Goal: Task Accomplishment & Management: Use online tool/utility

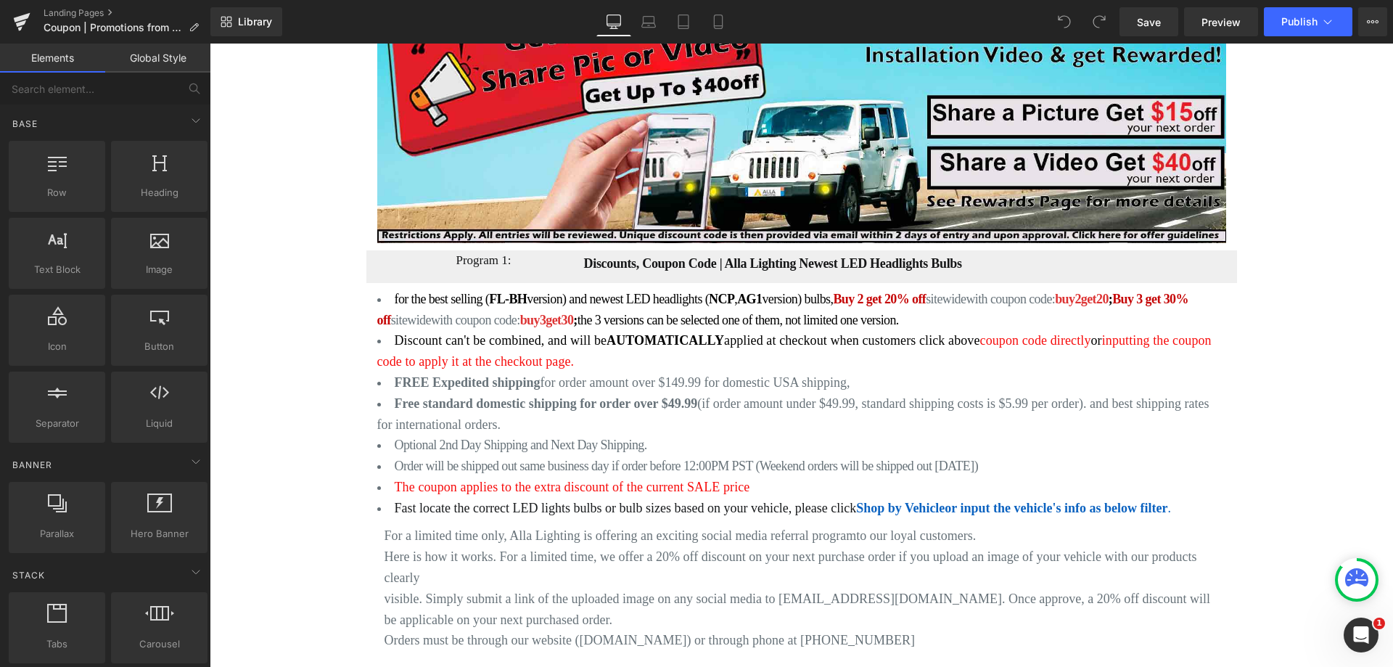
scroll to position [1306, 0]
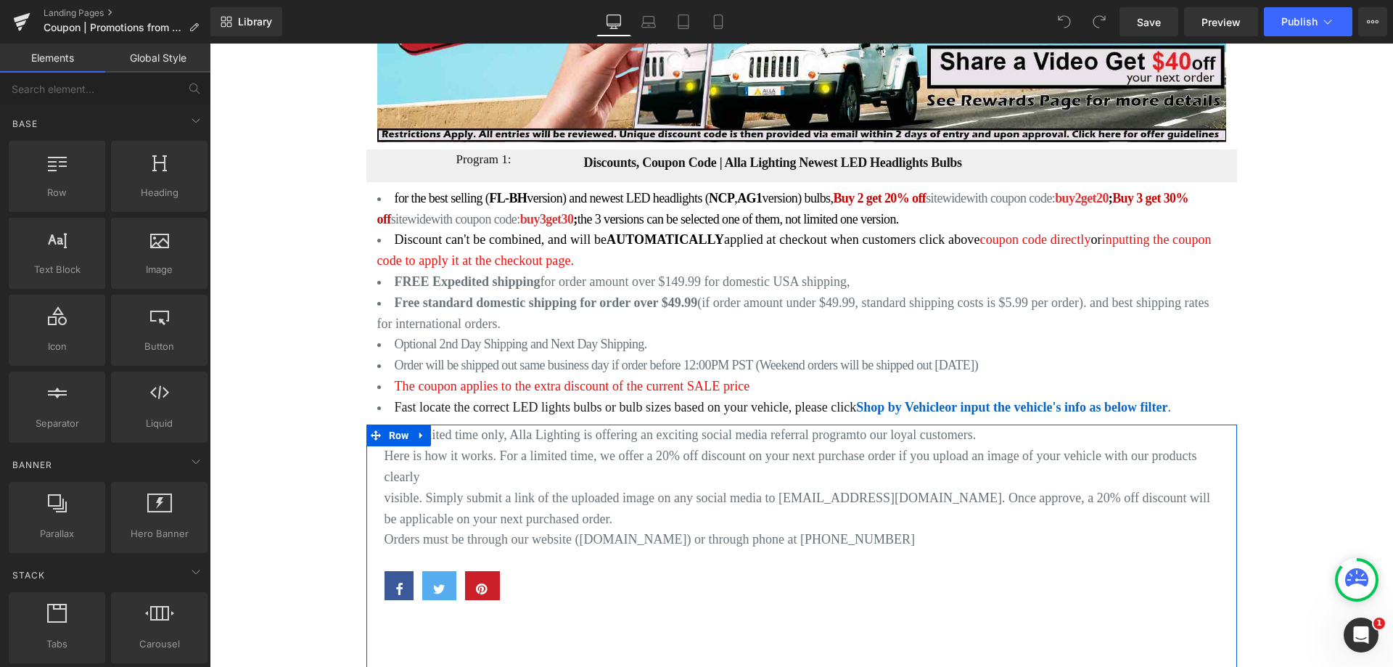
click at [425, 445] on p "Here is how it works. For a limited time, we offer a 20% off discount on your n…" at bounding box center [801, 466] width 834 height 42
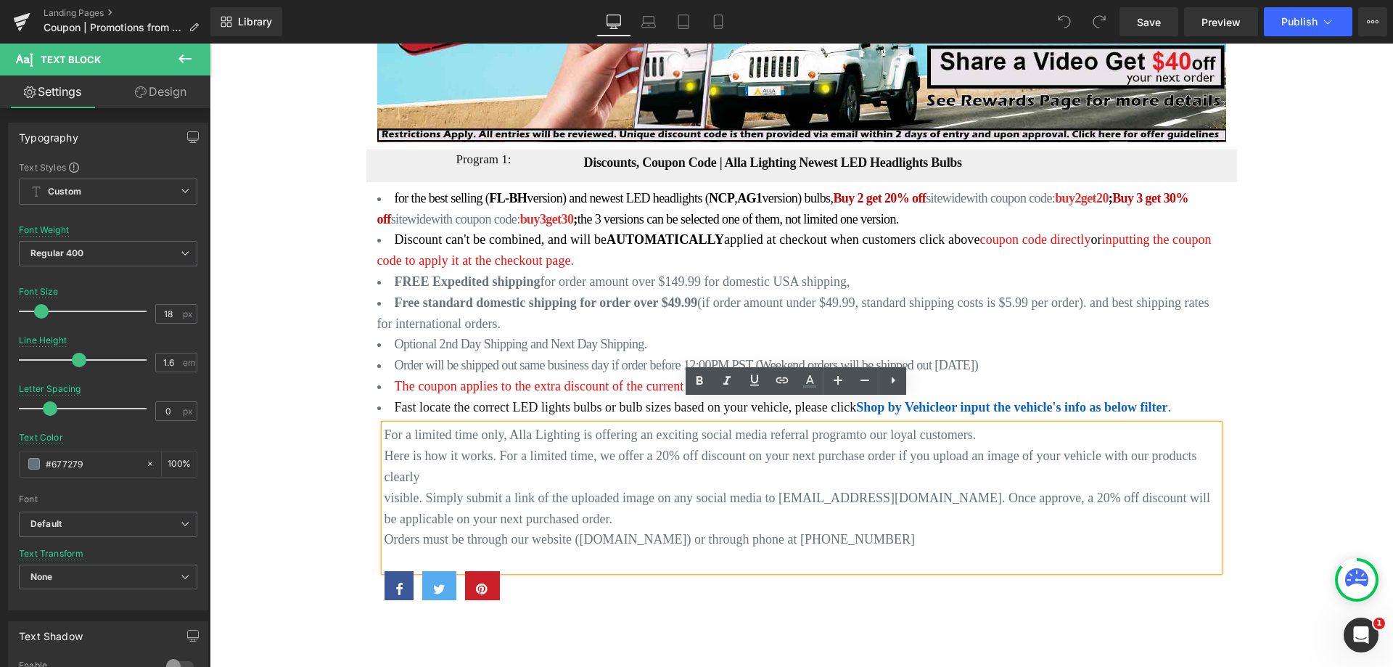
drag, startPoint x: 868, startPoint y: 514, endPoint x: 382, endPoint y: 412, distance: 496.6
click at [384, 424] on div "For a limited time only, Alla Lighting is offering an exciting social media ref…" at bounding box center [801, 497] width 834 height 147
click at [405, 424] on p "For a limited time only, Alla Lighting is offering an exciting social media ref…" at bounding box center [801, 434] width 834 height 21
drag, startPoint x: 380, startPoint y: 405, endPoint x: 881, endPoint y: 518, distance: 513.1
click at [881, 523] on div "For a limited time only, Alla Lighting is offering an exciting social media ref…" at bounding box center [801, 497] width 834 height 147
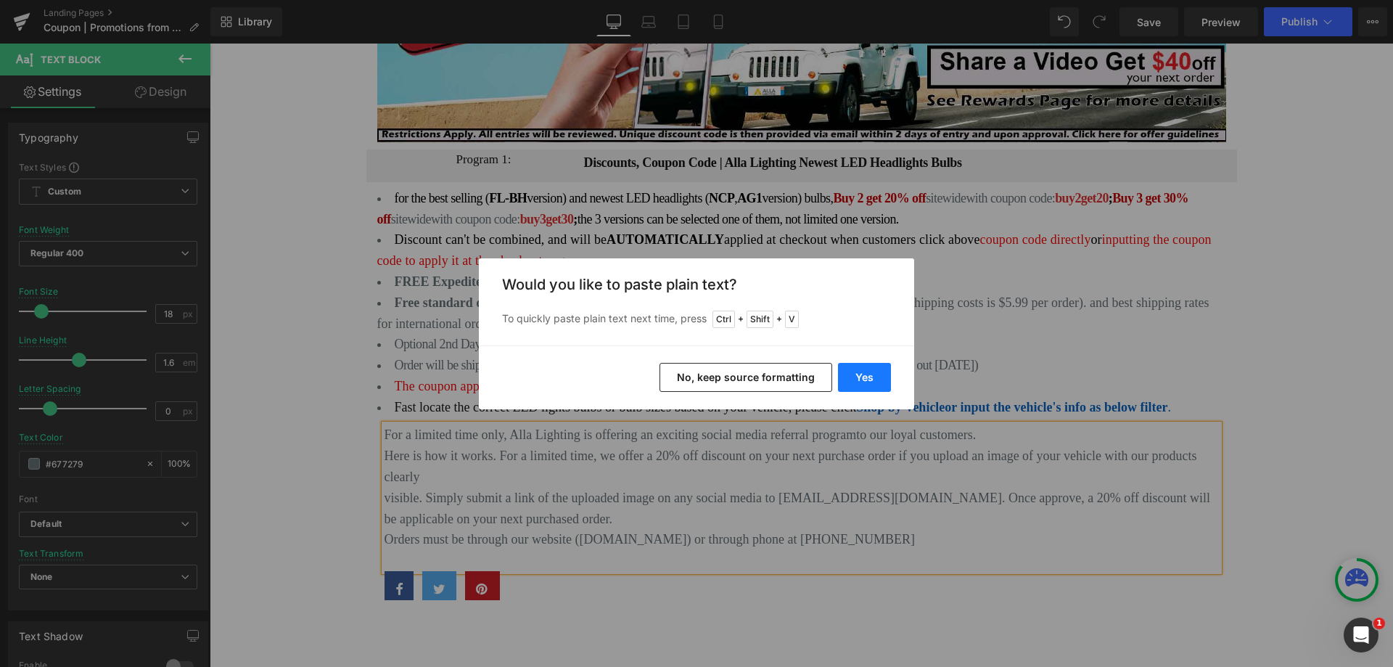
click at [876, 374] on button "Yes" at bounding box center [864, 377] width 53 height 29
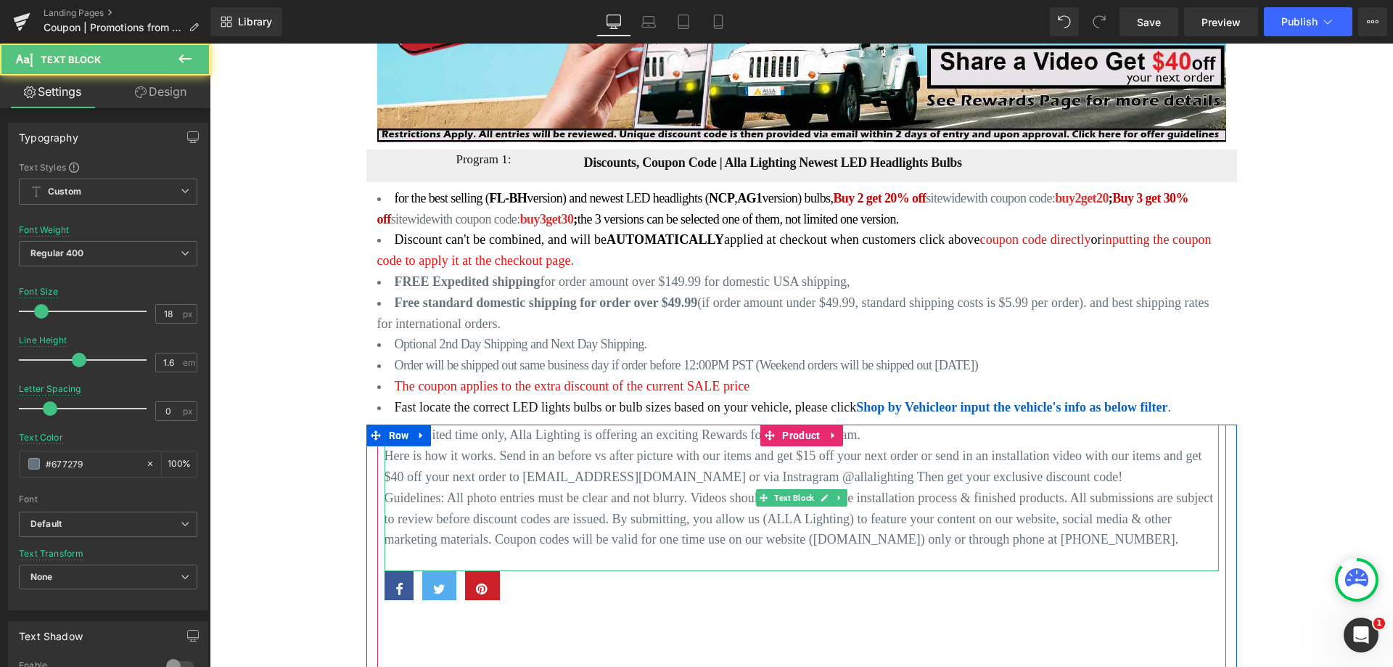
click at [725, 445] on p "Here is how it works. Send in an before vs after picture with our items and get…" at bounding box center [801, 466] width 834 height 42
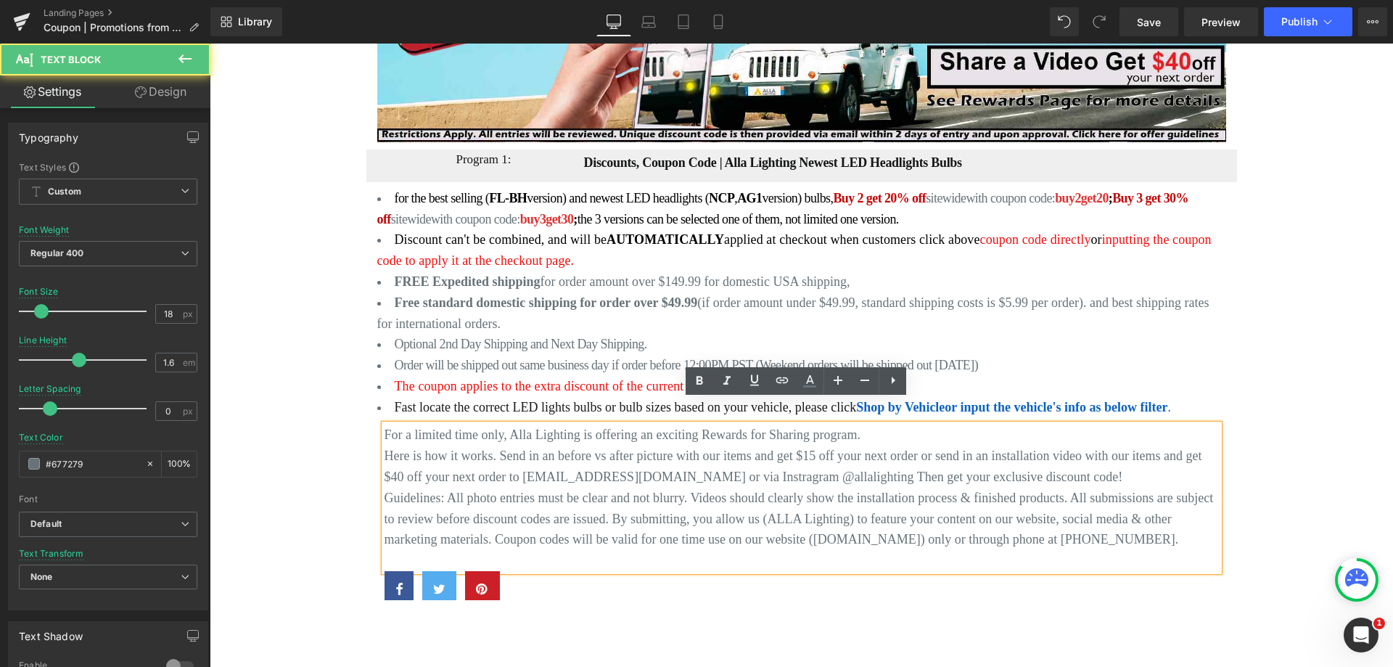
click at [750, 445] on p "Here is how it works. Send in an before vs after picture with our items and get…" at bounding box center [801, 466] width 834 height 42
drag, startPoint x: 380, startPoint y: 414, endPoint x: 1151, endPoint y: 516, distance: 777.8
click at [1151, 516] on div "For a limited time only, Alla Lighting is offering an exciting Rewards for Shar…" at bounding box center [801, 497] width 834 height 147
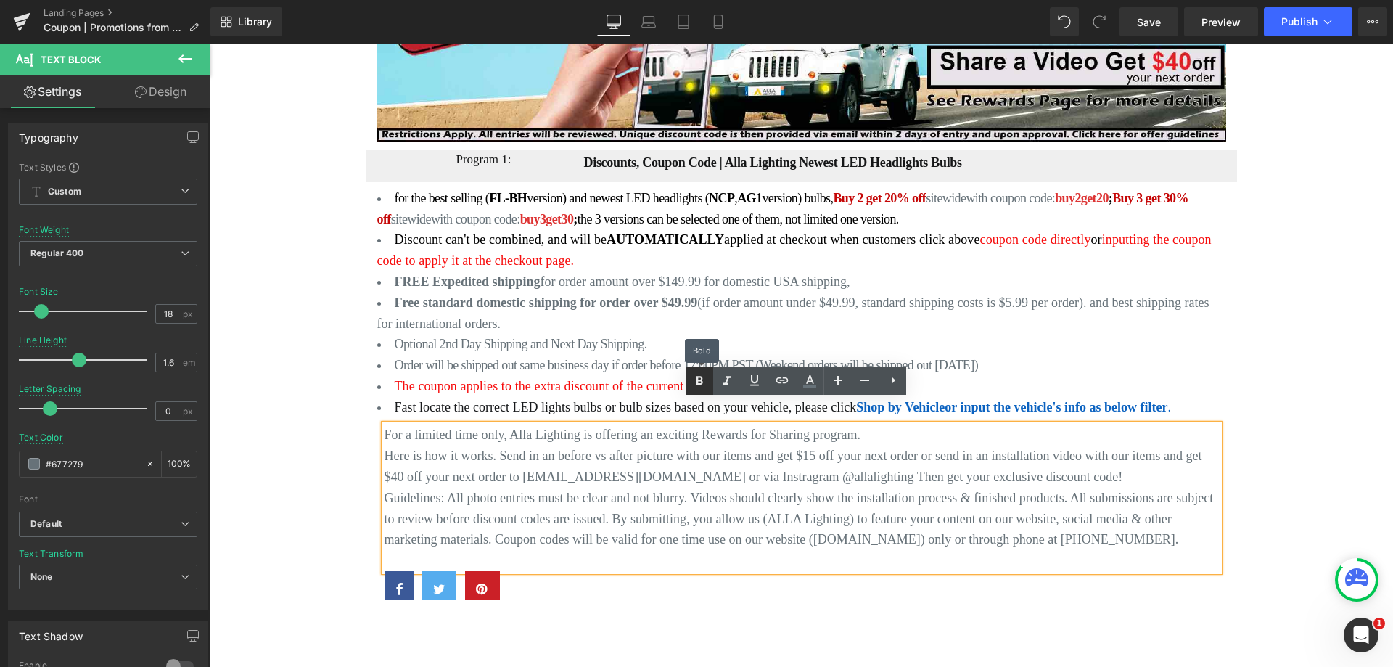
click at [695, 384] on icon at bounding box center [698, 380] width 17 height 17
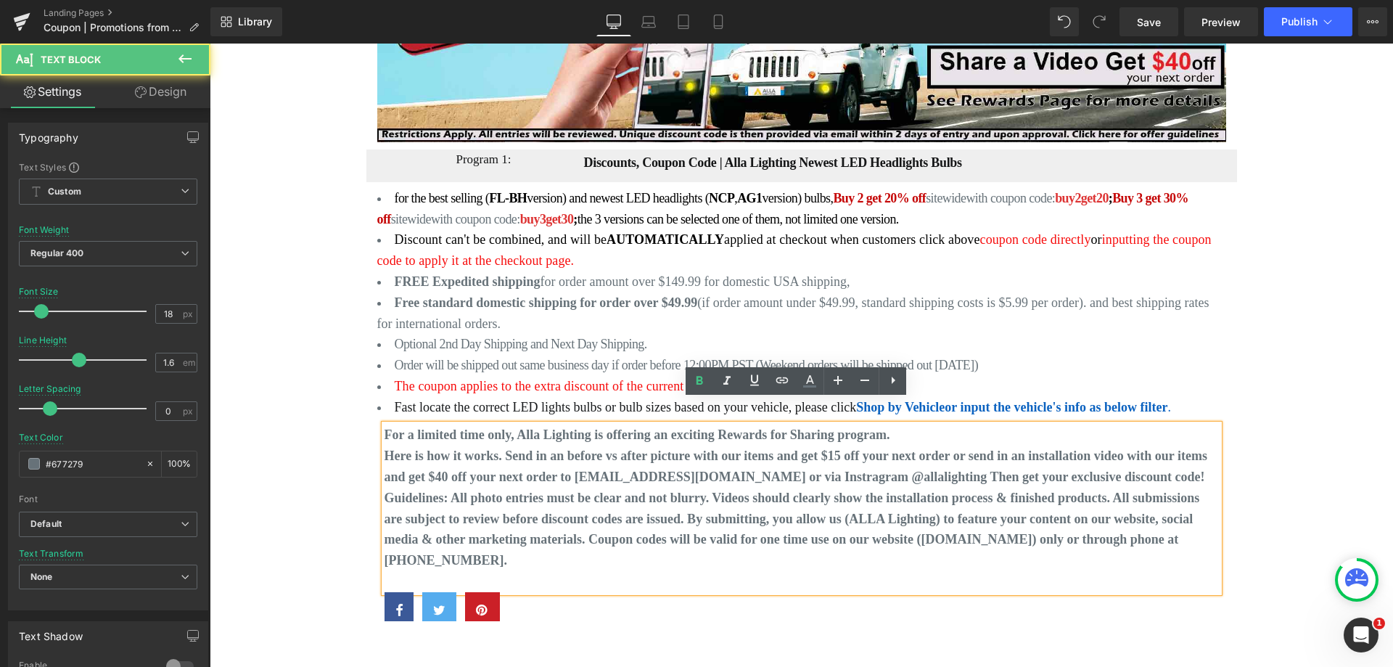
click at [832, 498] on strong "Guidelines: All photo entries must be clear and not blurry. Videos should clear…" at bounding box center [791, 528] width 815 height 77
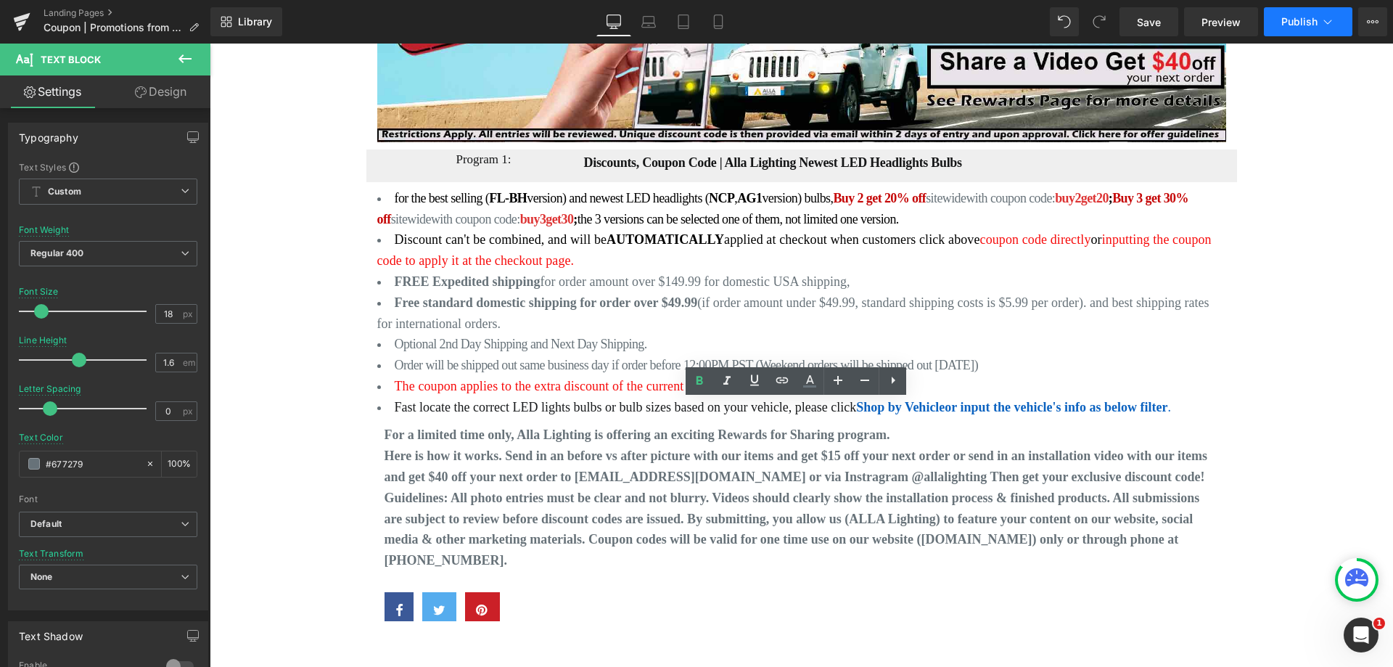
click at [1302, 23] on span "Publish" at bounding box center [1299, 22] width 36 height 12
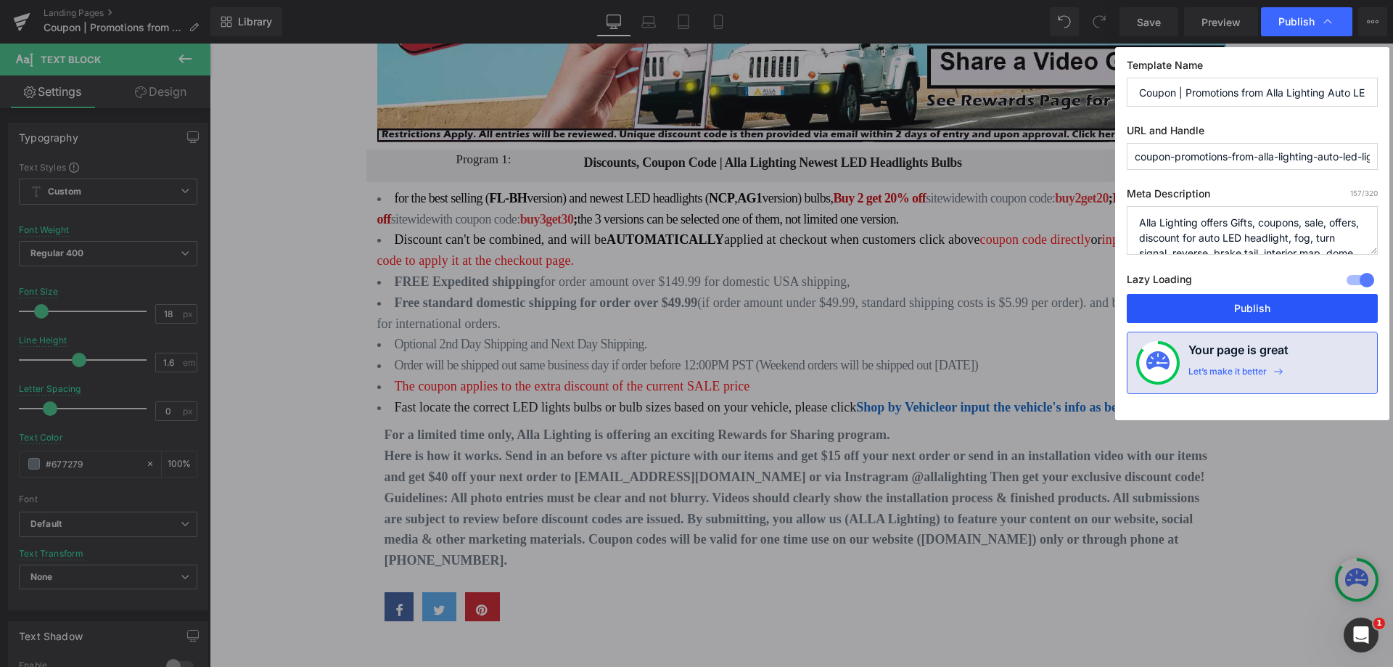
drag, startPoint x: 1216, startPoint y: 310, endPoint x: 978, endPoint y: 253, distance: 244.5
click at [1216, 310] on button "Publish" at bounding box center [1251, 308] width 251 height 29
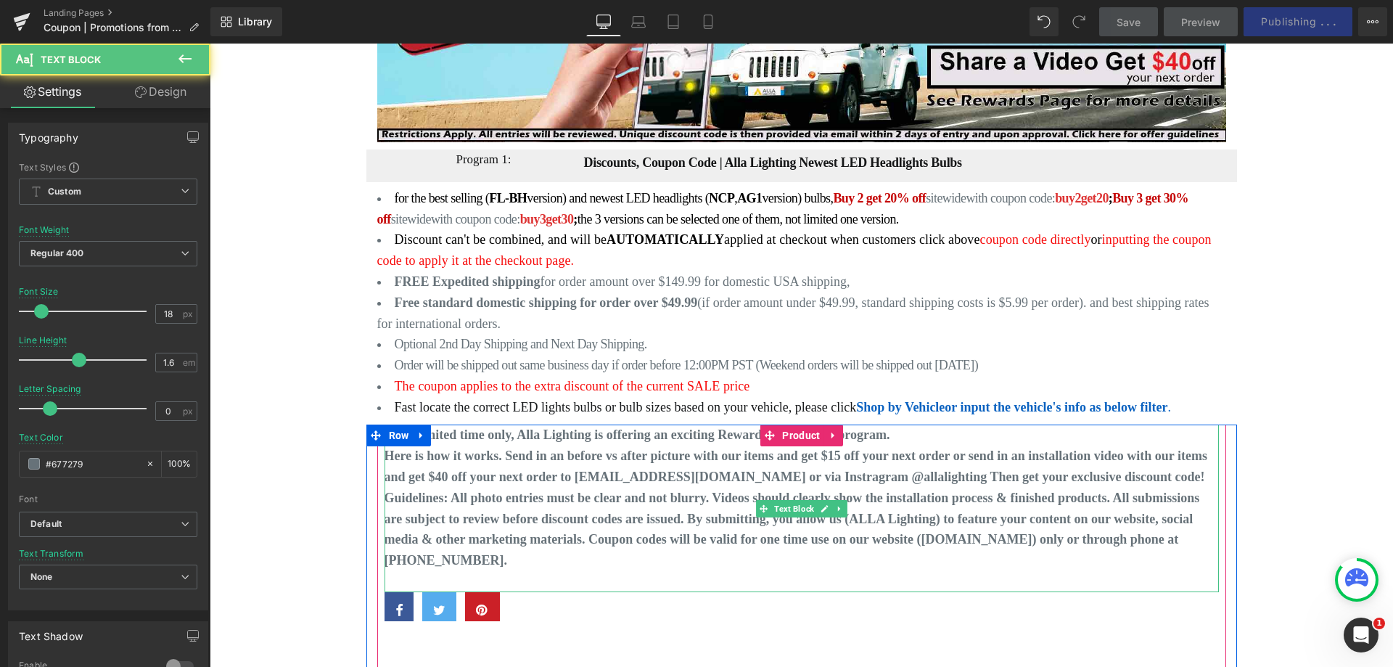
click at [820, 453] on strong "Here is how it works. Send in an before vs after picture with our items and get…" at bounding box center [795, 466] width 823 height 36
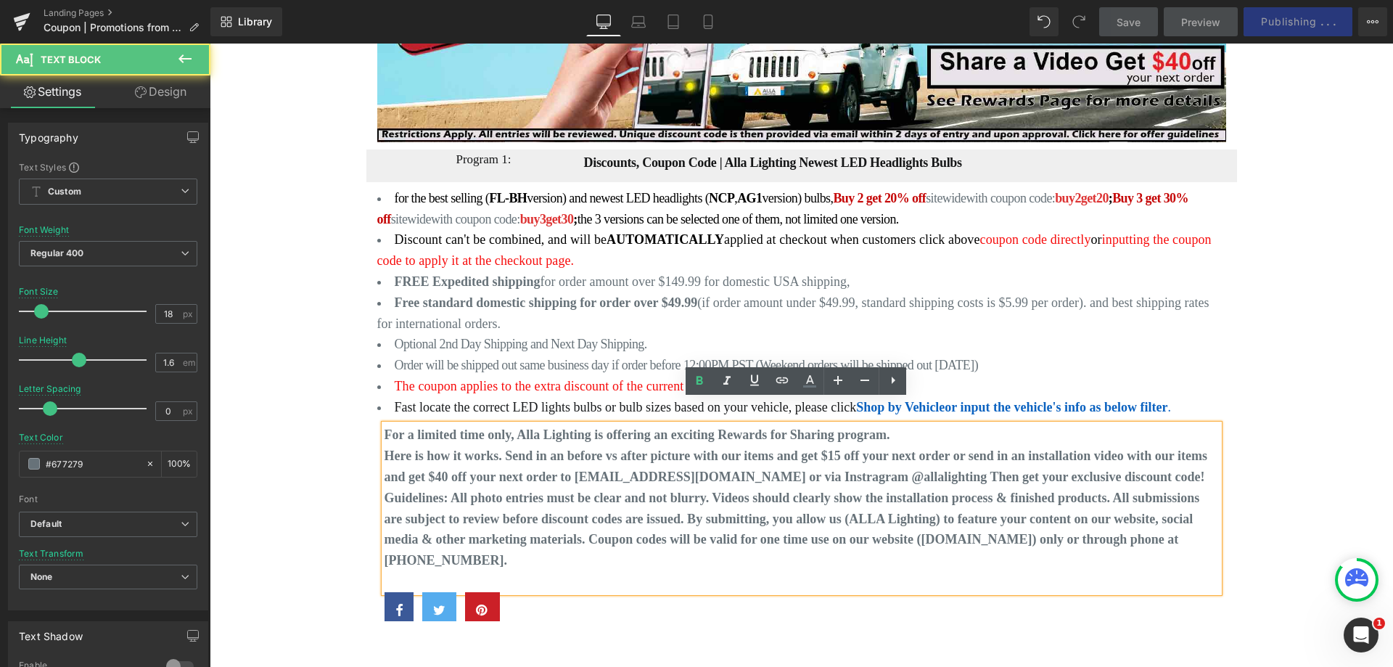
click at [802, 450] on strong "Here is how it works. Send in an before vs after picture with our items and get…" at bounding box center [795, 466] width 823 height 36
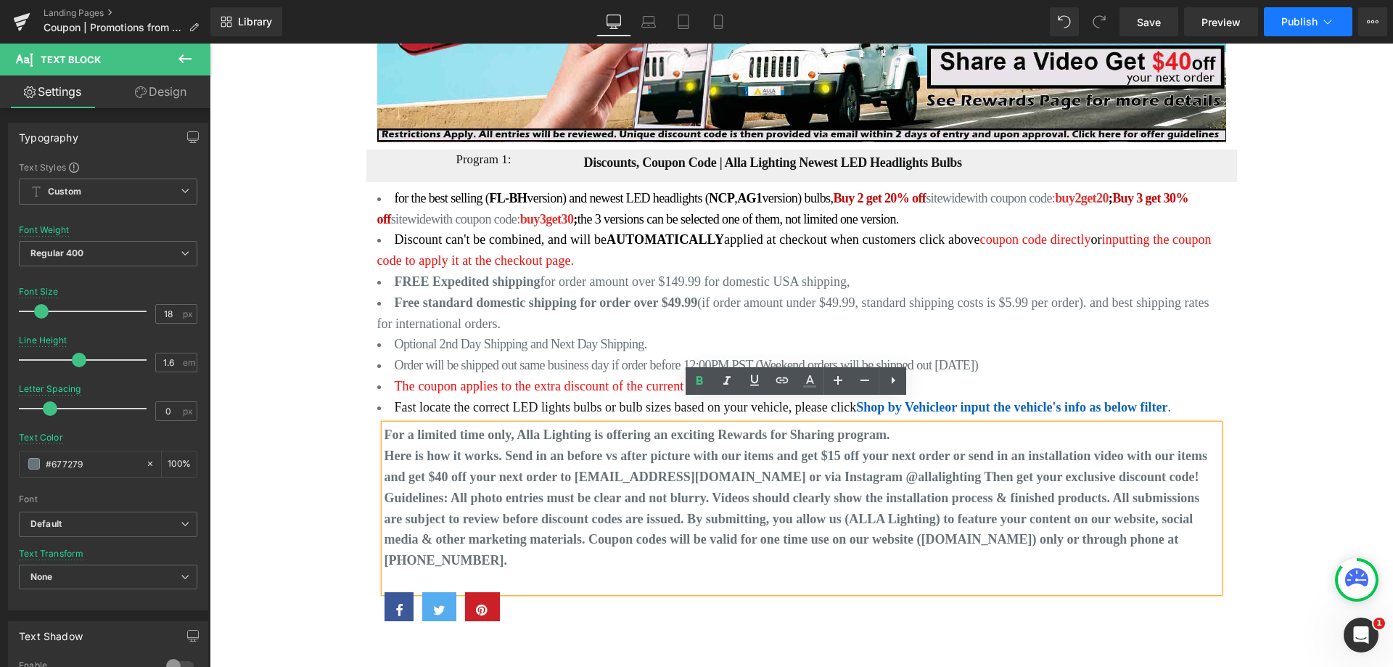
click at [1306, 17] on span "Publish" at bounding box center [1299, 22] width 36 height 12
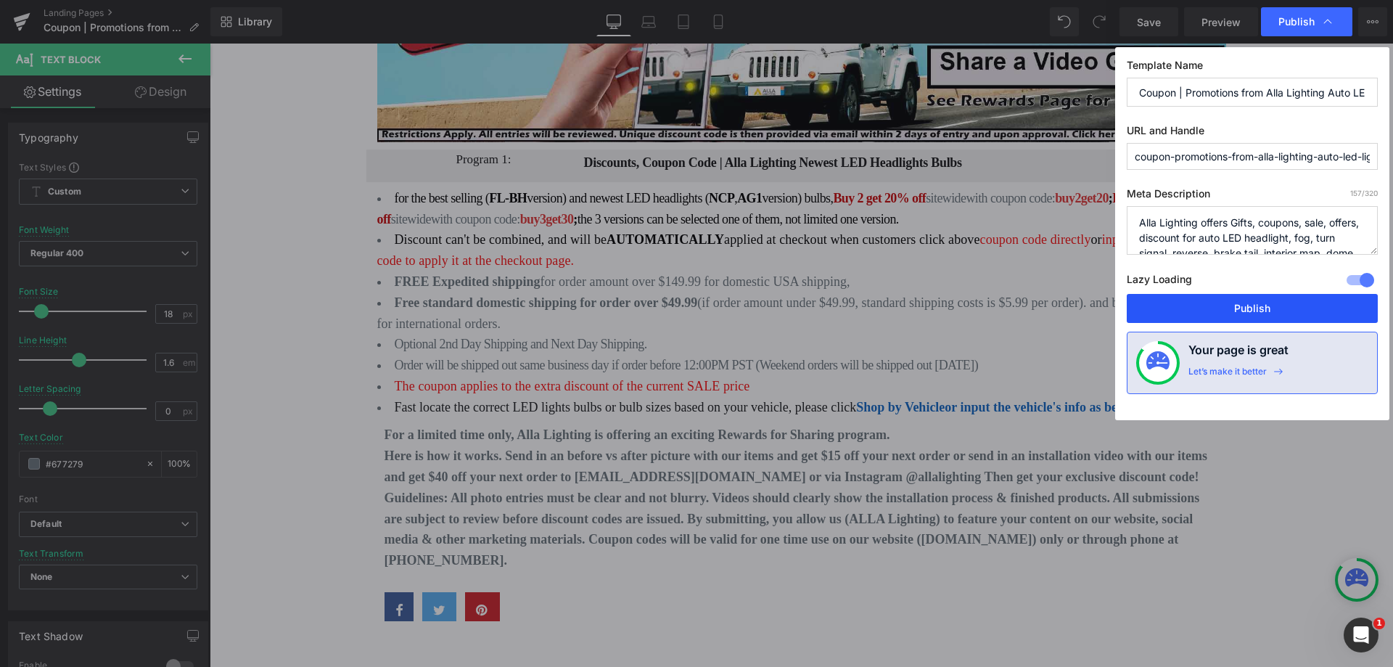
click at [1264, 318] on button "Publish" at bounding box center [1251, 308] width 251 height 29
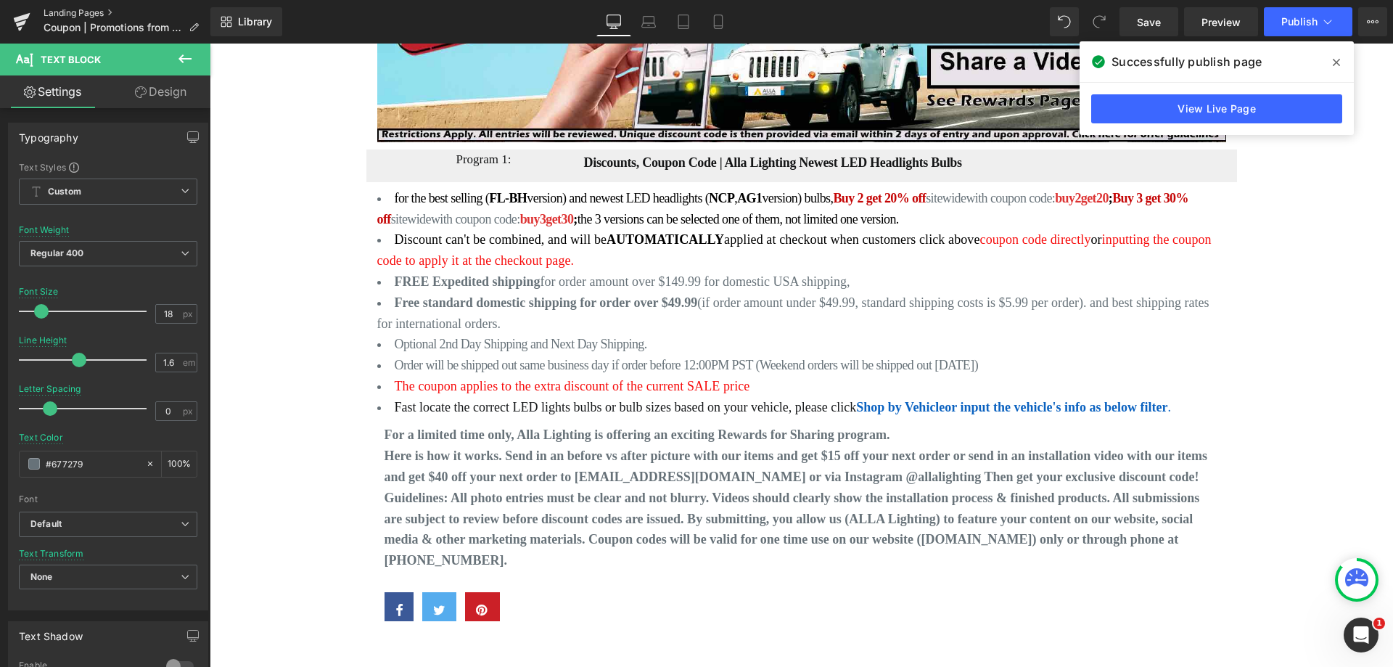
click at [60, 15] on link "Landing Pages" at bounding box center [127, 13] width 167 height 12
